Goal: Find specific page/section: Find specific page/section

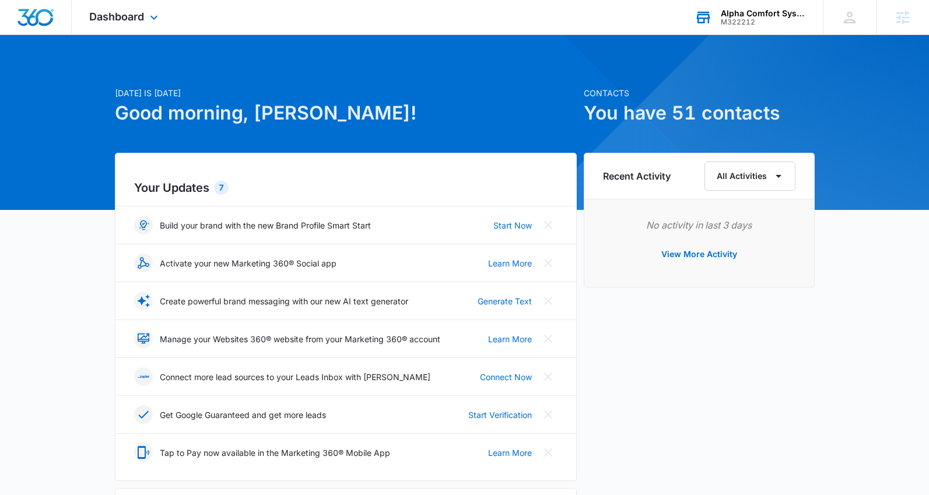
click at [765, 30] on div "Alpha Comfort Systems M322212 Your Accounts View All" at bounding box center [750, 17] width 146 height 34
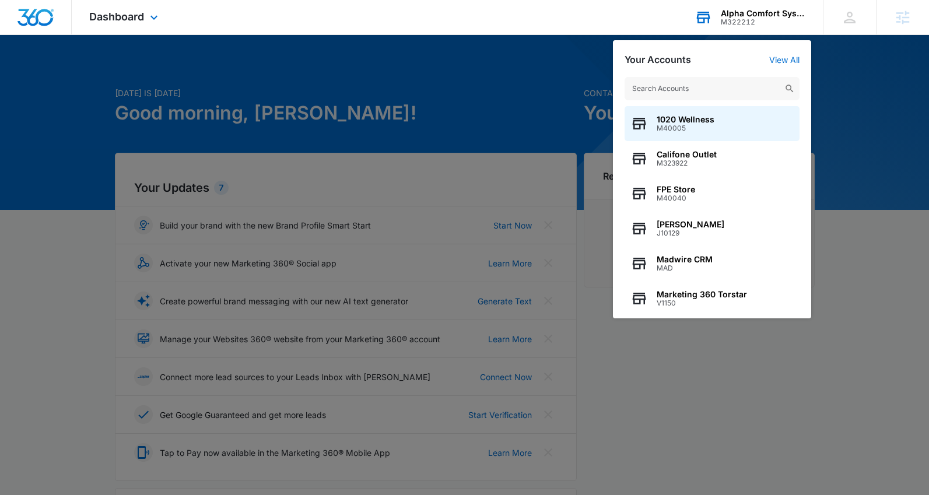
click at [736, 89] on input "text" at bounding box center [711, 88] width 175 height 23
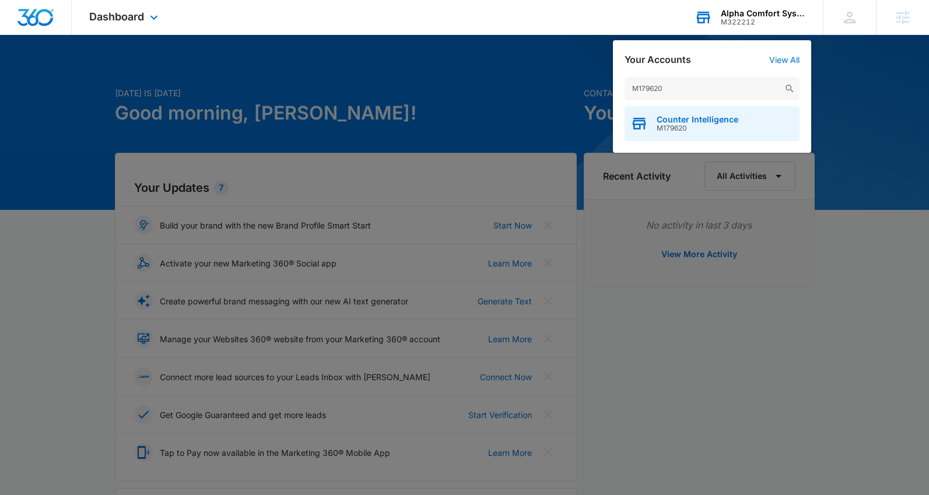
type input "M179620"
click at [740, 121] on div "Counter Intelligence M179620" at bounding box center [711, 123] width 175 height 35
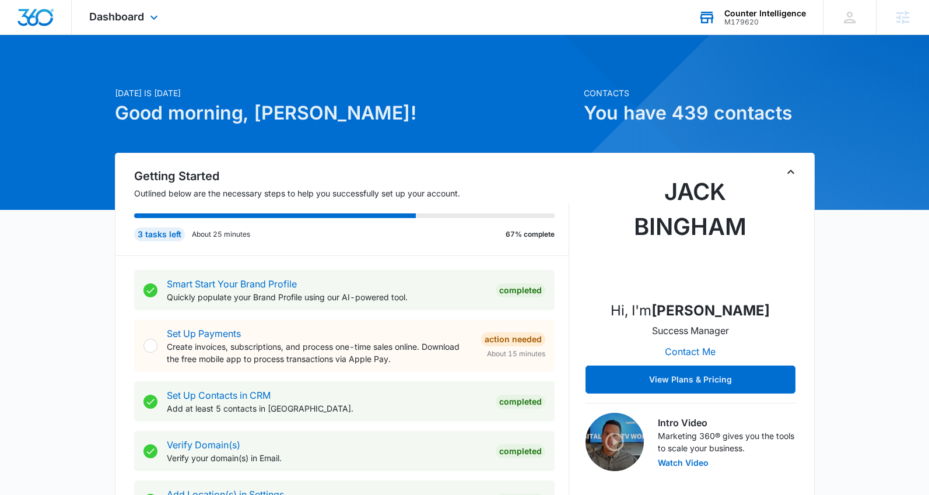
click at [162, 14] on div "Dashboard Apps Reputation CRM Email Social Content Ads Intelligence Files Brand…" at bounding box center [125, 17] width 107 height 34
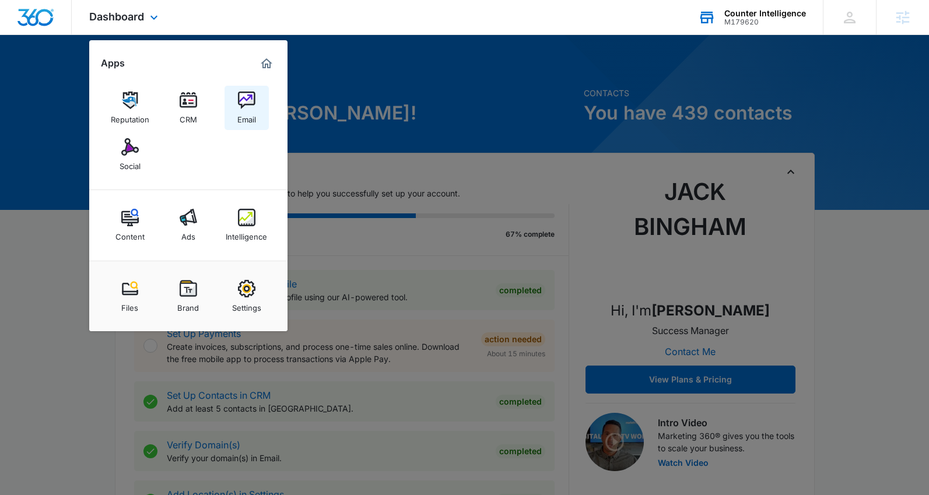
click at [240, 119] on div "Email" at bounding box center [246, 116] width 19 height 15
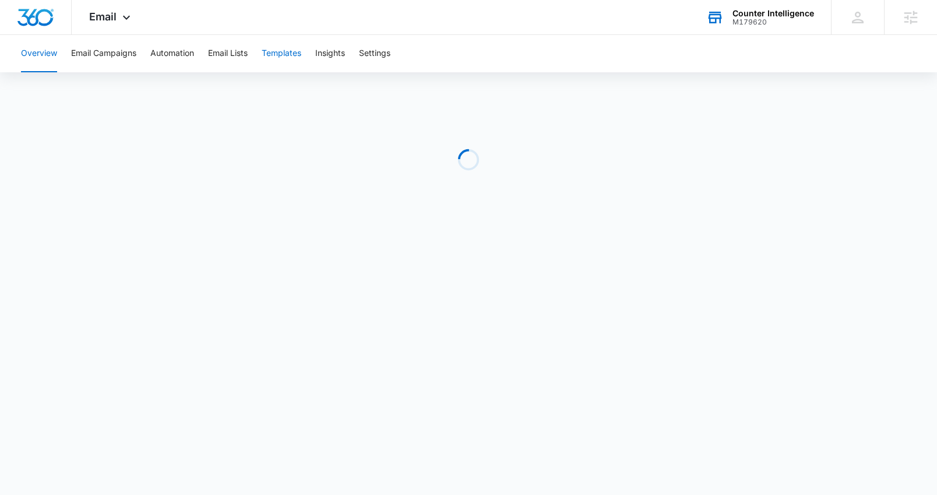
click at [282, 62] on button "Templates" at bounding box center [282, 53] width 40 height 37
click at [181, 55] on button "Automation" at bounding box center [172, 53] width 44 height 37
click at [45, 55] on button "Overview" at bounding box center [39, 53] width 36 height 37
click at [88, 57] on button "Email Campaigns" at bounding box center [103, 53] width 65 height 37
click at [115, 19] on span "Email" at bounding box center [102, 16] width 27 height 12
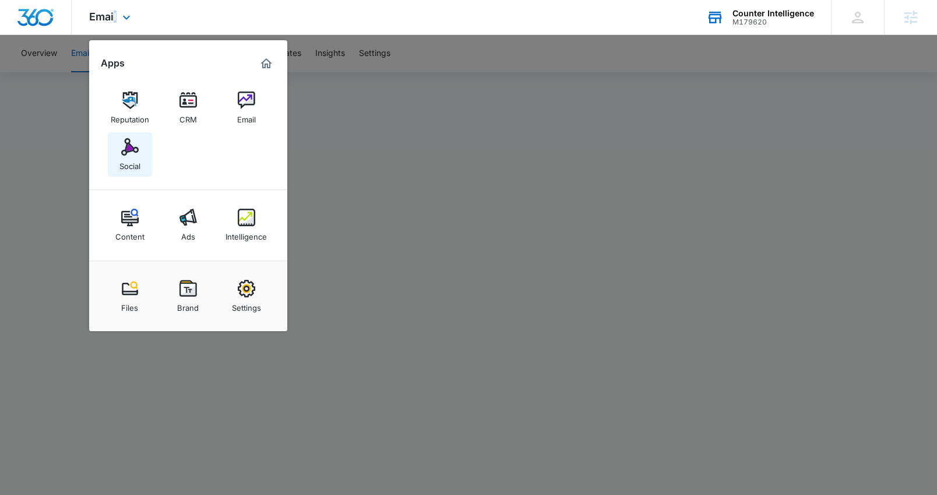
click at [121, 156] on div "Social" at bounding box center [129, 163] width 21 height 15
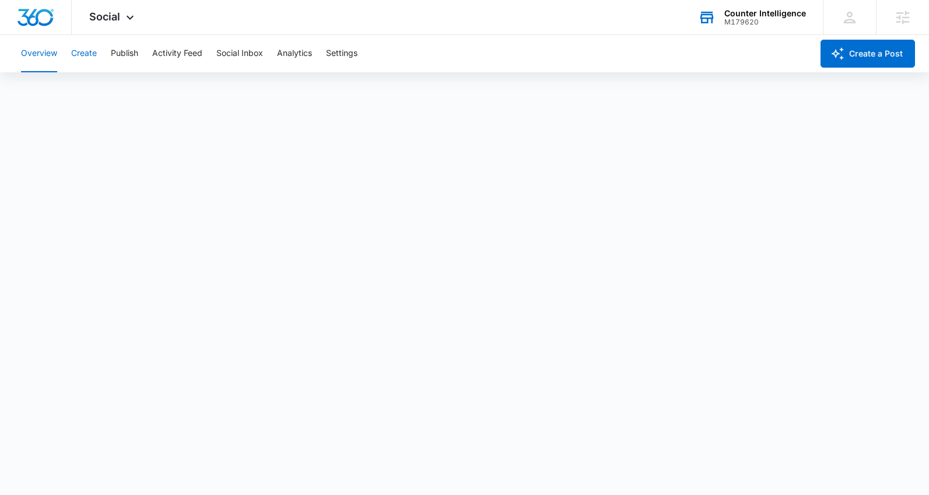
click at [84, 59] on button "Create" at bounding box center [84, 53] width 26 height 37
click at [121, 55] on button "Publish" at bounding box center [124, 53] width 27 height 37
click at [96, 87] on button "Schedules" at bounding box center [89, 89] width 40 height 33
click at [82, 54] on button "Create" at bounding box center [84, 53] width 26 height 37
click at [132, 54] on button "Publish" at bounding box center [124, 53] width 27 height 37
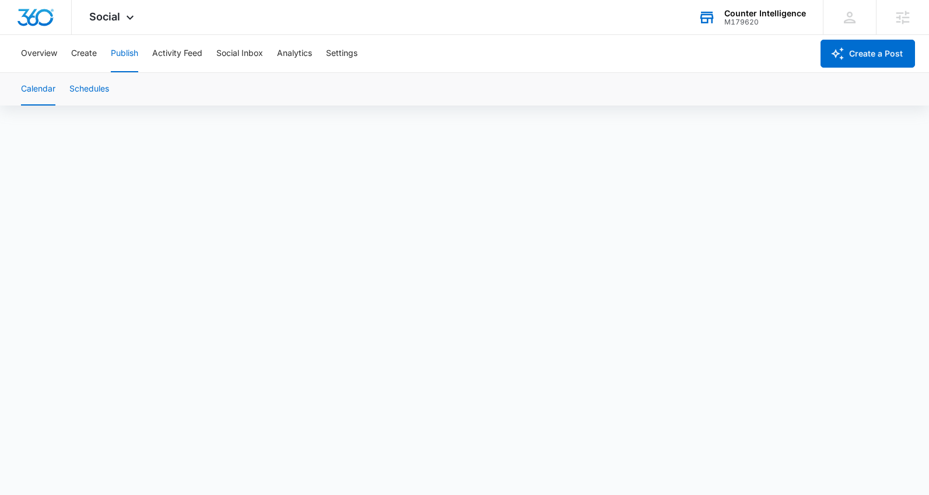
click at [92, 99] on button "Schedules" at bounding box center [89, 89] width 40 height 33
click at [34, 14] on img "Dashboard" at bounding box center [35, 17] width 37 height 17
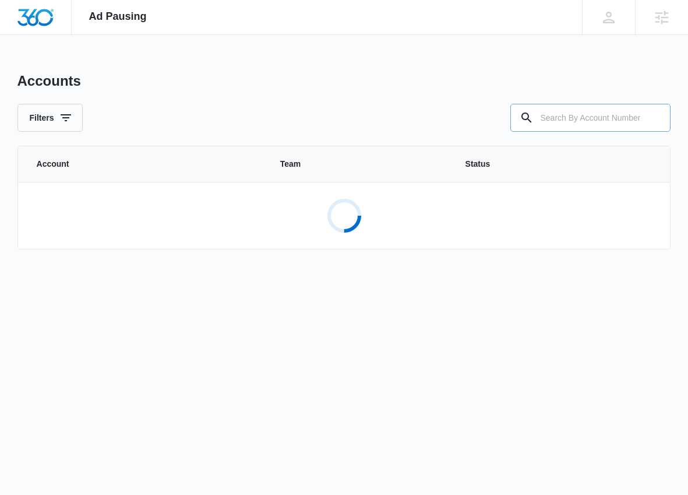
click at [574, 118] on input "text" at bounding box center [591, 118] width 160 height 28
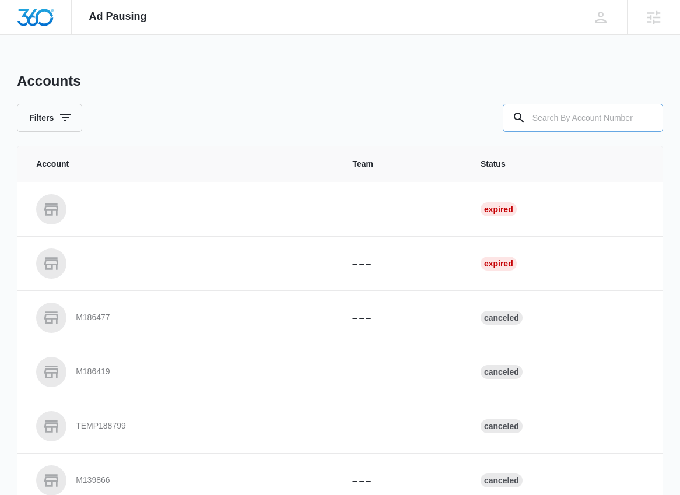
click at [589, 118] on input "text" at bounding box center [582, 118] width 160 height 28
type input "M337207"
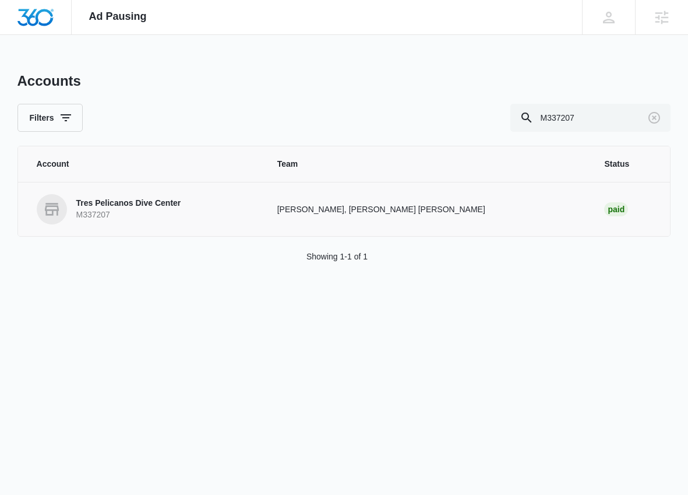
click at [177, 203] on p "Tres Pelicanos Dive Center" at bounding box center [128, 204] width 105 height 12
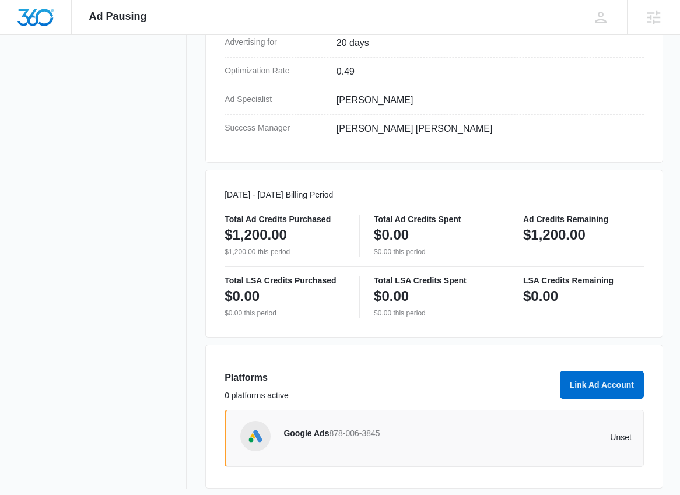
scroll to position [459, 0]
